Goal: Obtain resource: Download file/media

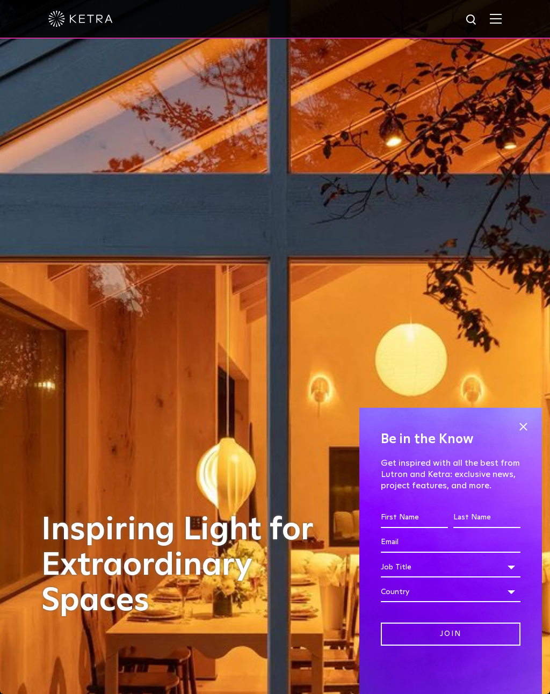
click at [498, 21] on img at bounding box center [496, 18] width 12 height 10
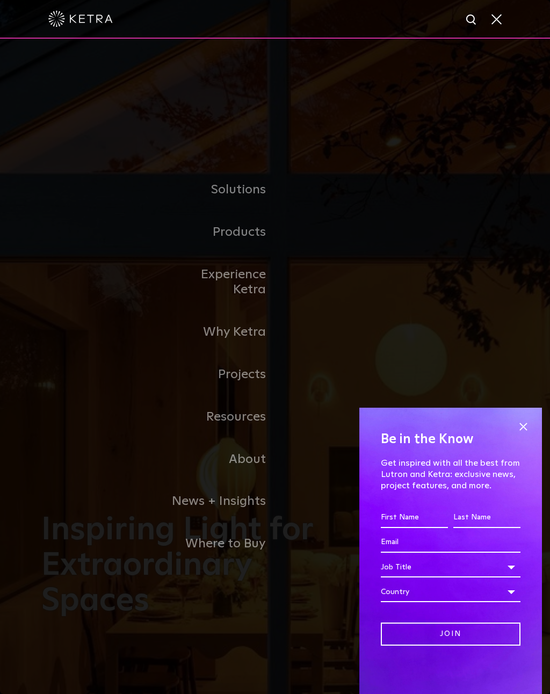
click at [0, 0] on link "Residential Products" at bounding box center [0, 0] width 0 height 0
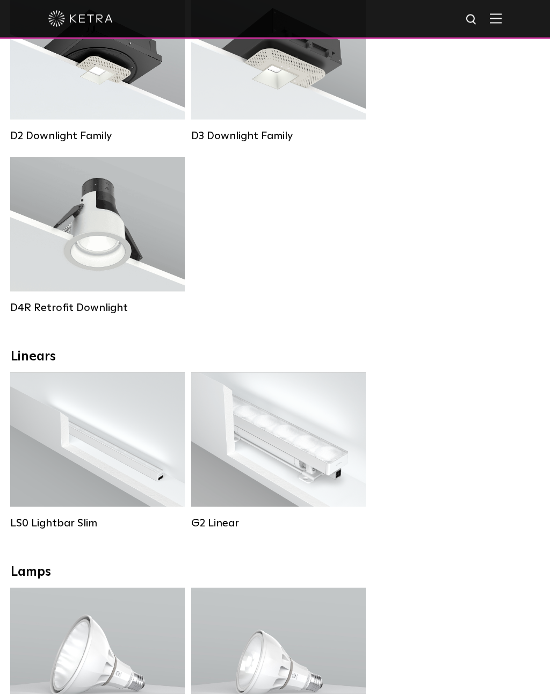
scroll to position [252, 0]
click at [105, 88] on strong "Wattage:" at bounding box center [90, 89] width 35 height 8
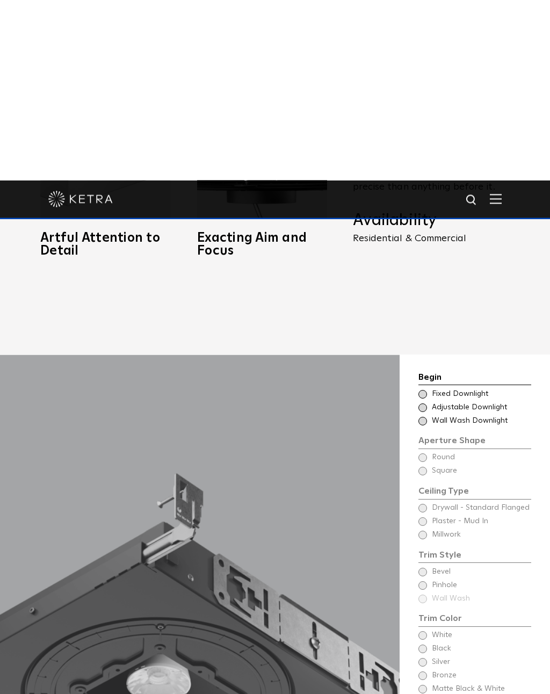
scroll to position [865, 0]
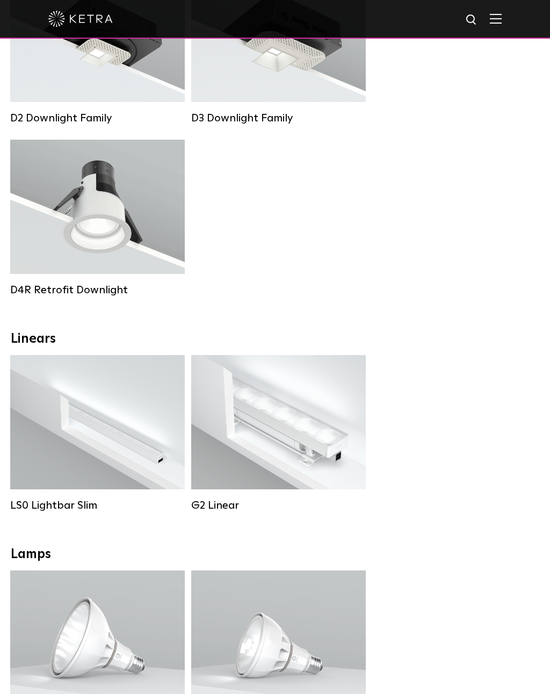
click at [301, 100] on div "Lumen Output: 700 / 900 / 1100 Colors: White / Black / Silver / Bronze / Painta…" at bounding box center [278, 35] width 175 height 134
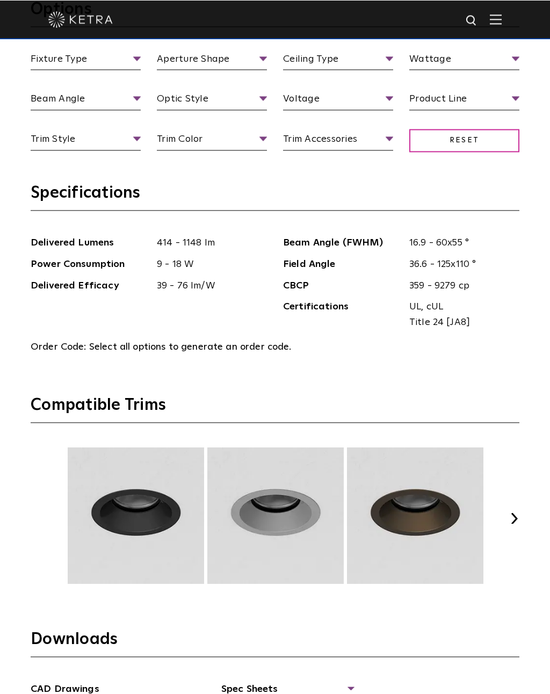
scroll to position [1225, 0]
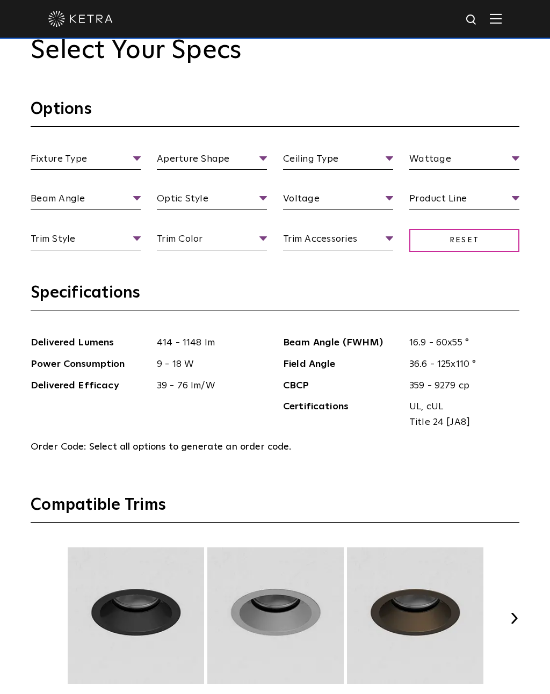
click at [487, 18] on div at bounding box center [274, 19] width 453 height 38
click at [488, 24] on div at bounding box center [274, 19] width 453 height 38
click at [500, 17] on img at bounding box center [496, 18] width 12 height 10
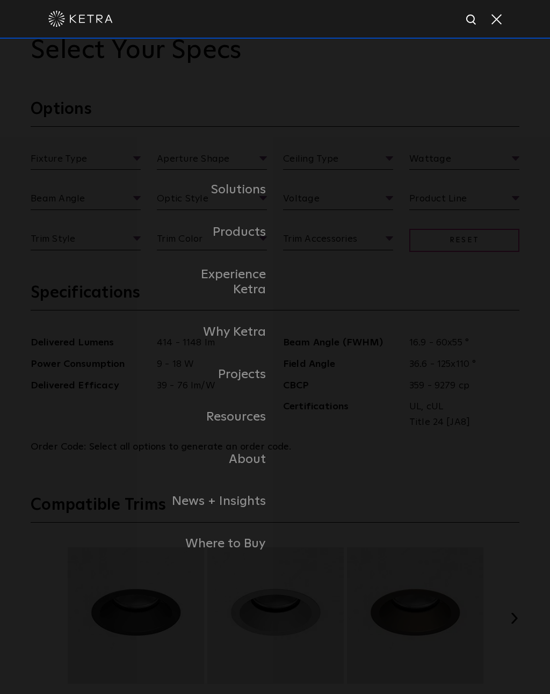
click at [331, 107] on div "Solutions Commercial Residential Products Commercial Products Residential Produ…" at bounding box center [275, 367] width 550 height 656
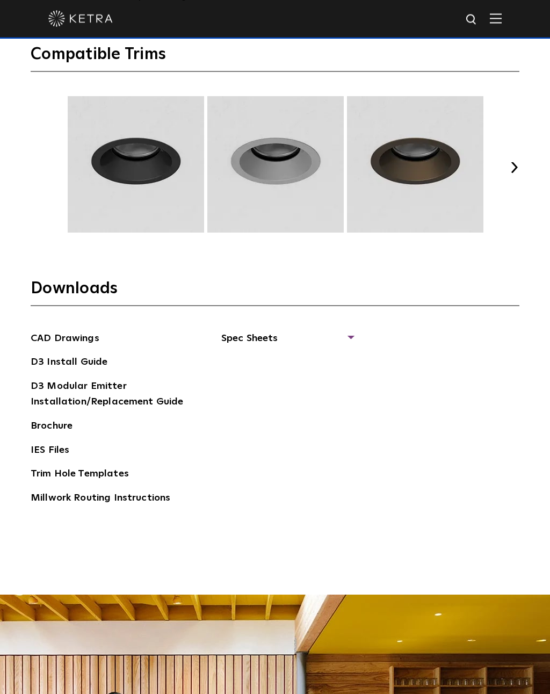
scroll to position [1676, 0]
click at [294, 350] on span "Spec Sheets" at bounding box center [287, 342] width 132 height 24
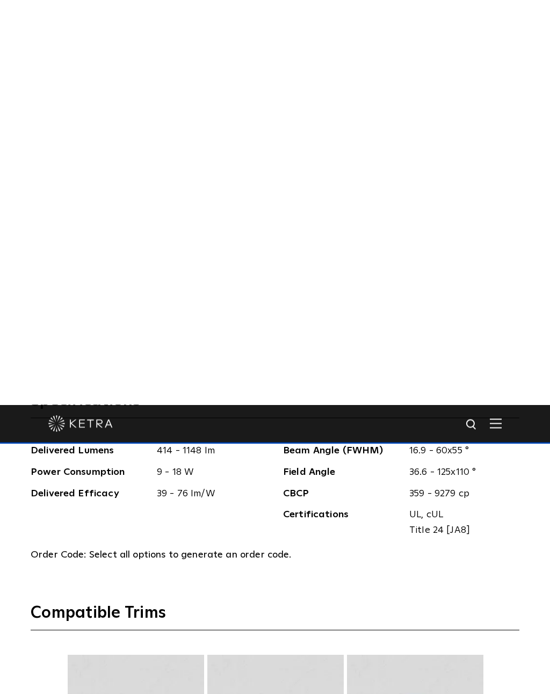
scroll to position [1118, 0]
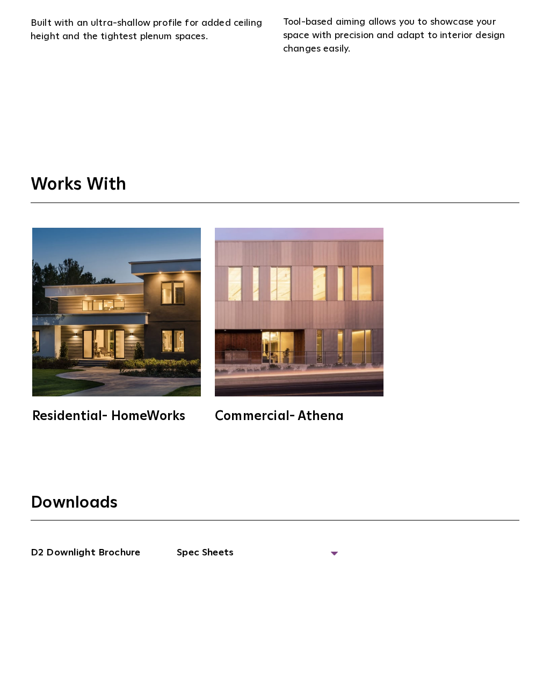
scroll to position [3123, 0]
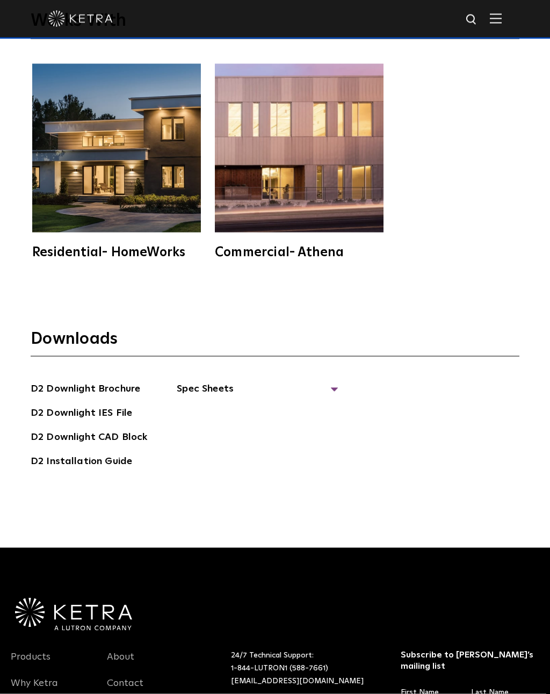
click at [329, 393] on span "Spec Sheets" at bounding box center [257, 393] width 161 height 24
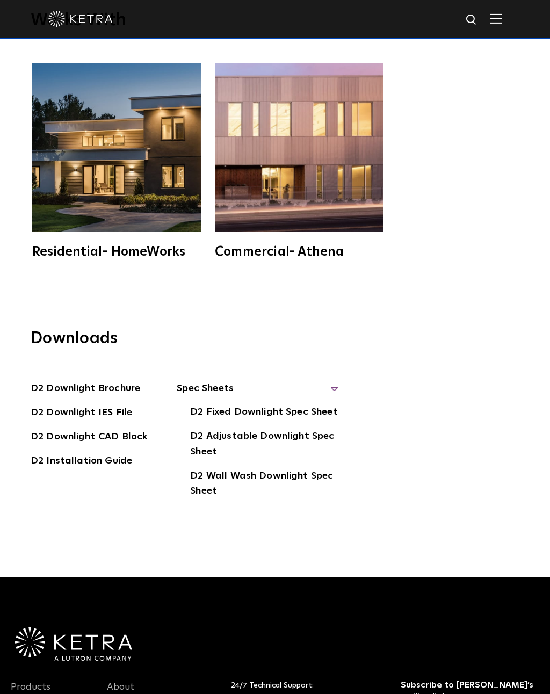
scroll to position [3135, 0]
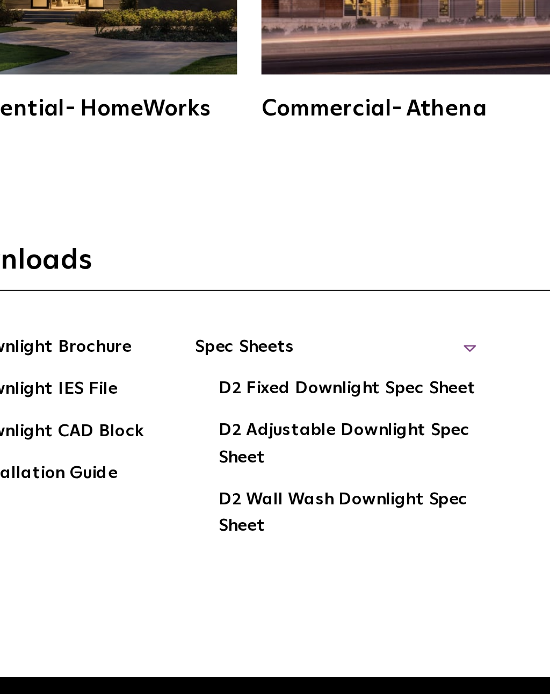
click at [250, 417] on link "D2 Adjustable Downlight Spec Sheet" at bounding box center [264, 433] width 148 height 33
